Goal: Transaction & Acquisition: Purchase product/service

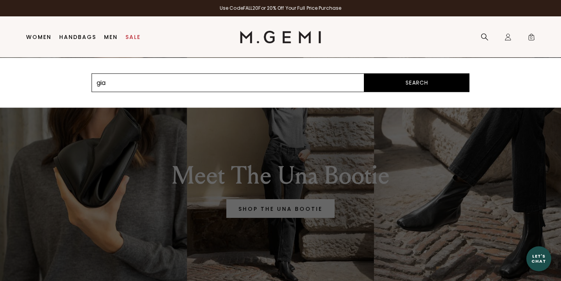
type input "gia"
click at [364, 73] on button "Search" at bounding box center [416, 82] width 105 height 19
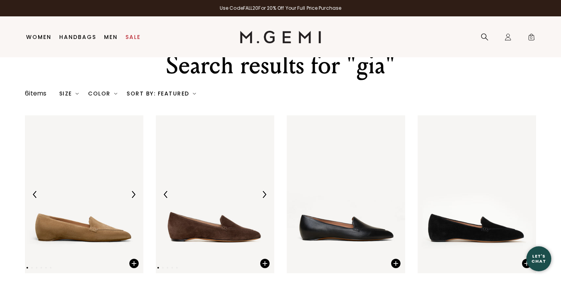
scroll to position [16, 0]
click at [232, 237] on img at bounding box center [215, 194] width 118 height 158
